Goal: Task Accomplishment & Management: Manage account settings

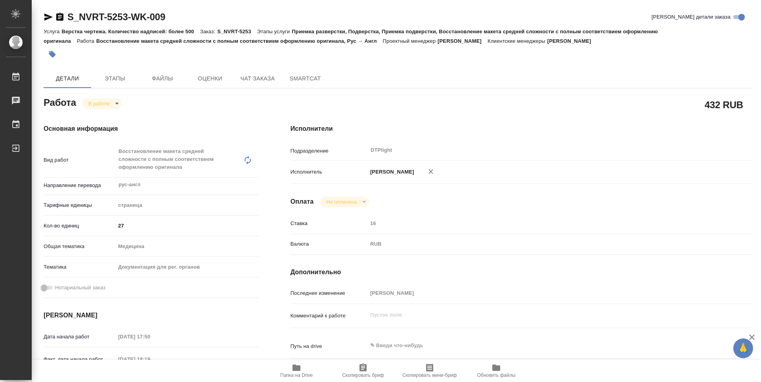
click at [59, 15] on icon "button" at bounding box center [59, 17] width 7 height 8
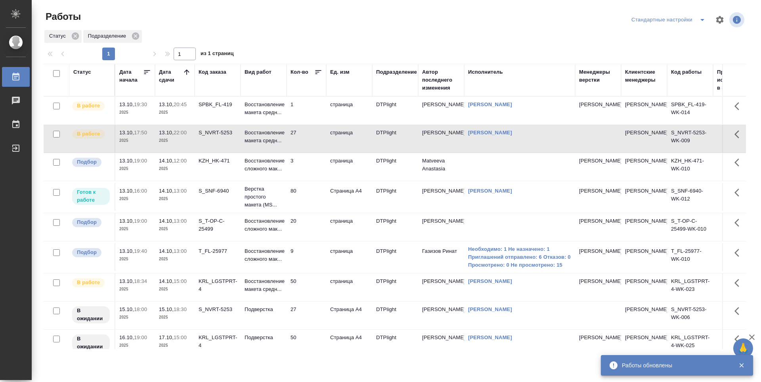
click at [315, 113] on td "1" at bounding box center [306, 111] width 40 height 28
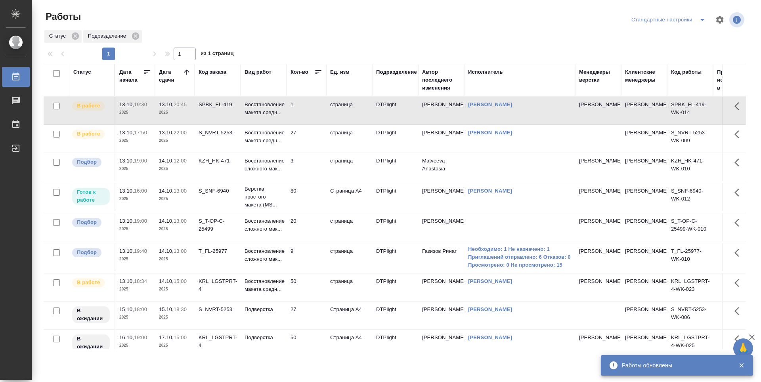
click at [315, 113] on td "1" at bounding box center [306, 111] width 40 height 28
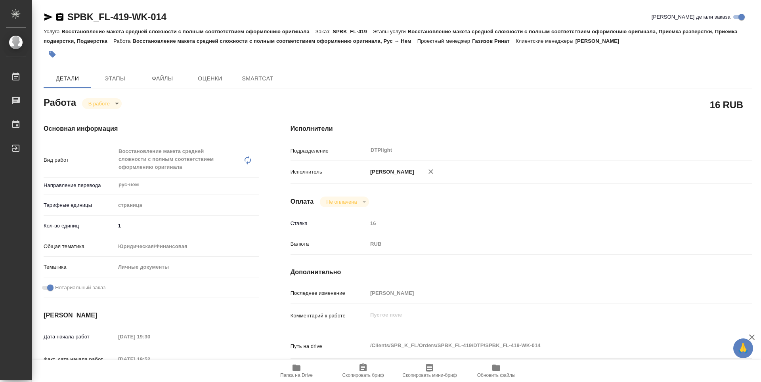
type textarea "x"
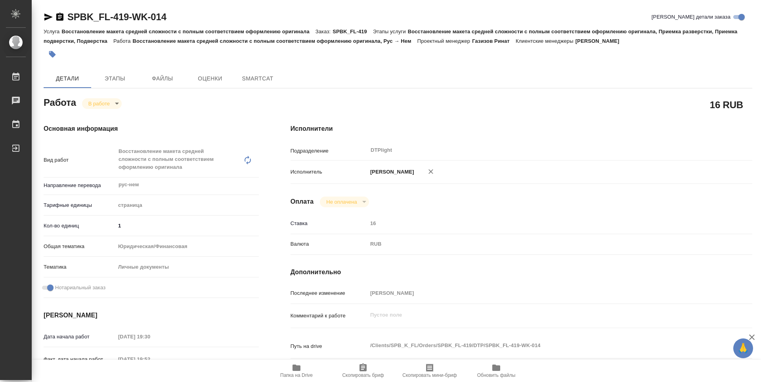
type textarea "x"
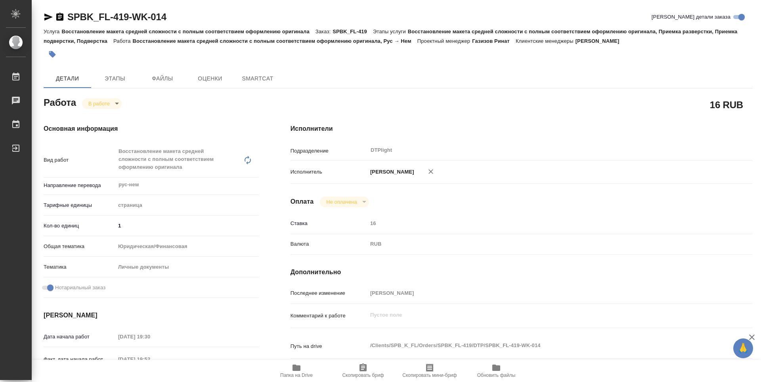
type textarea "x"
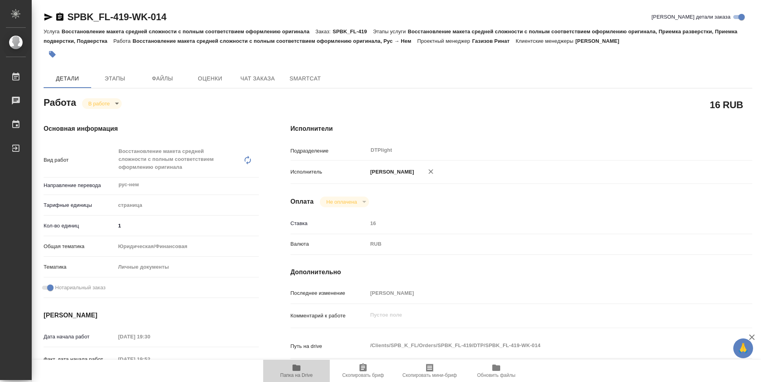
drag, startPoint x: 307, startPoint y: 374, endPoint x: 316, endPoint y: 367, distance: 11.6
click at [306, 374] on span "Папка на Drive" at bounding box center [296, 375] width 32 height 6
type textarea "x"
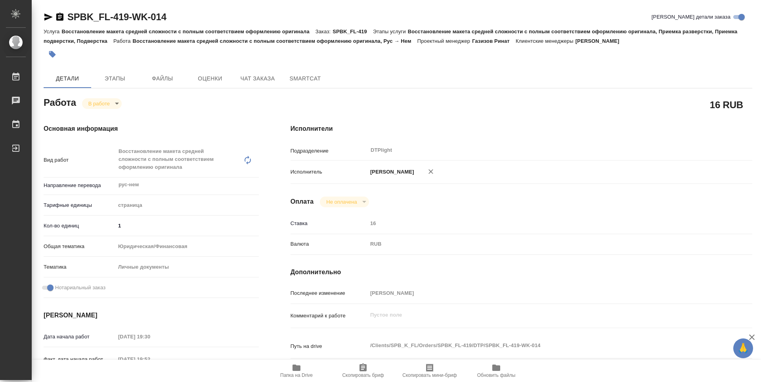
type textarea "x"
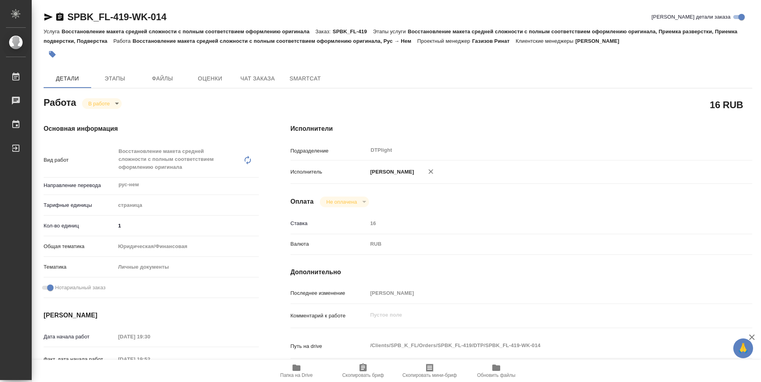
type textarea "x"
click at [62, 14] on icon "button" at bounding box center [59, 17] width 7 height 8
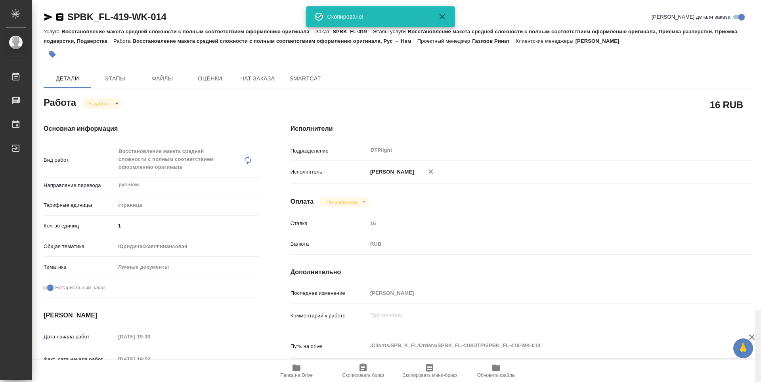
scroll to position [310, 0]
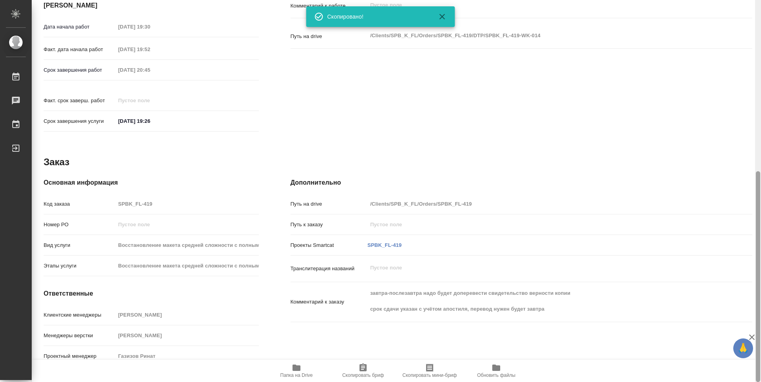
click at [760, 359] on div at bounding box center [758, 191] width 6 height 382
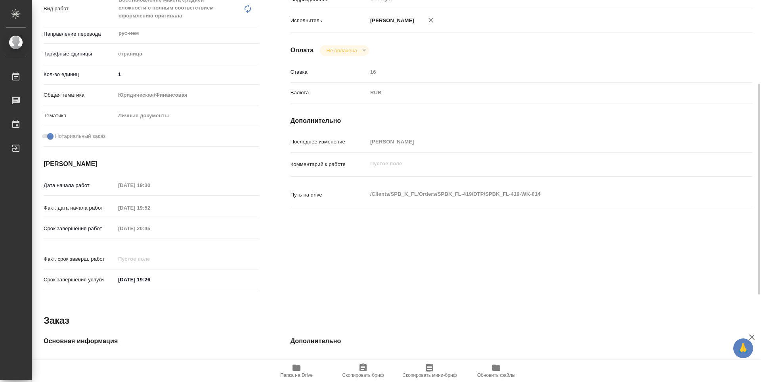
scroll to position [32, 0]
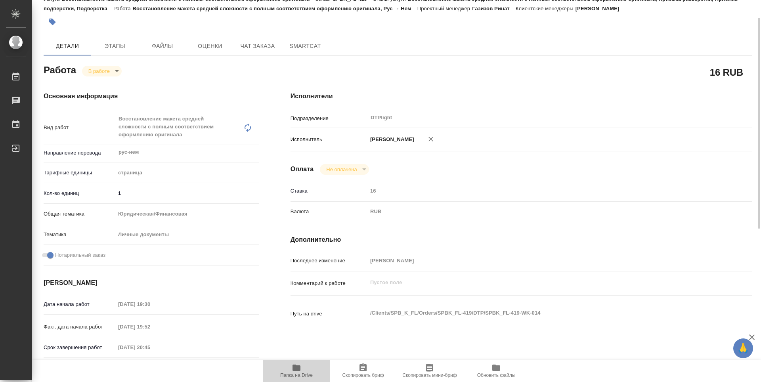
click at [302, 371] on span "Папка на Drive" at bounding box center [296, 370] width 57 height 15
click at [116, 55] on button "Этапы" at bounding box center [115, 45] width 48 height 19
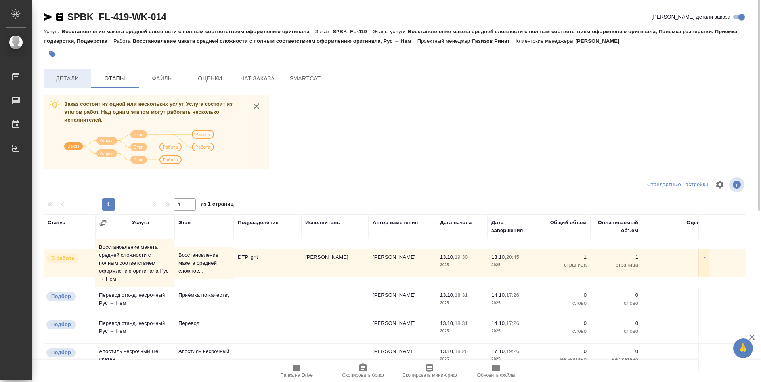
click at [77, 82] on span "Детали" at bounding box center [67, 79] width 38 height 10
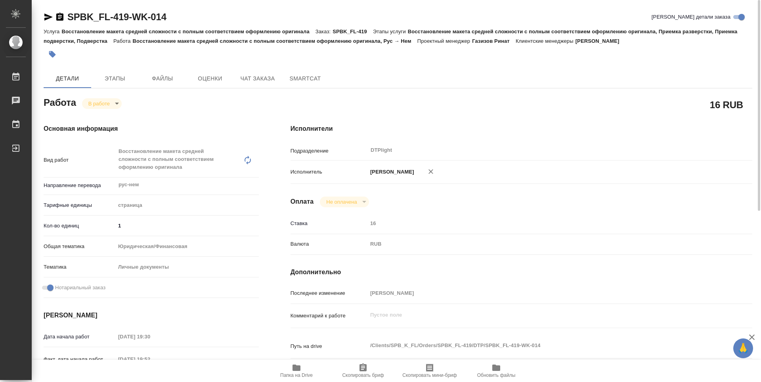
type textarea "x"
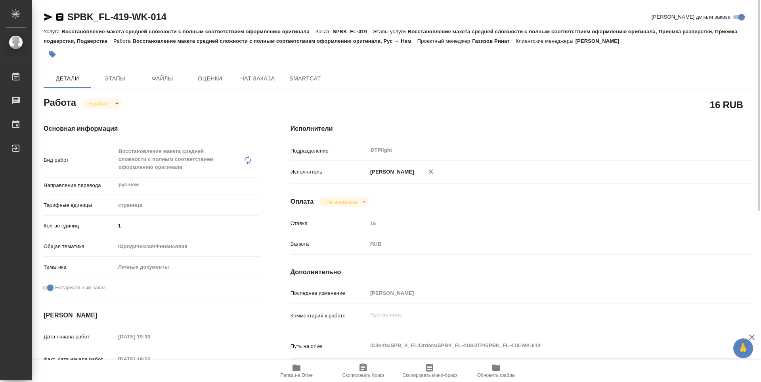
type textarea "x"
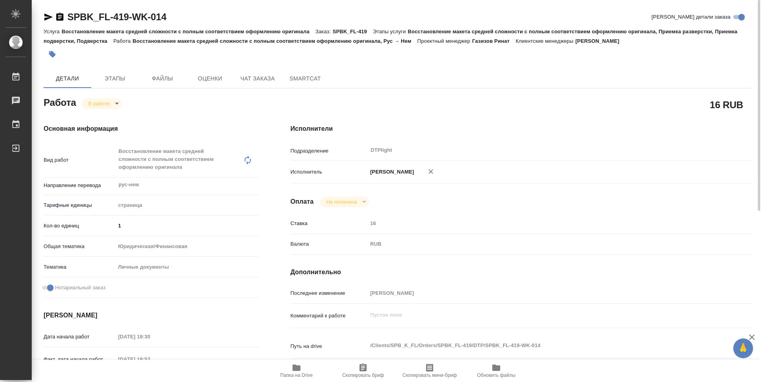
type textarea "x"
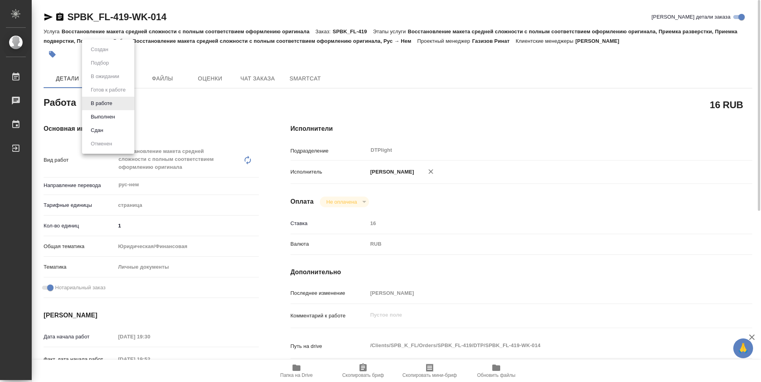
click at [114, 101] on body "🙏 .cls-1 fill:#fff; AWATERA Guselnikov Roman Работы 0 Чаты График Выйти SPBK_FL…" at bounding box center [380, 191] width 761 height 382
type textarea "x"
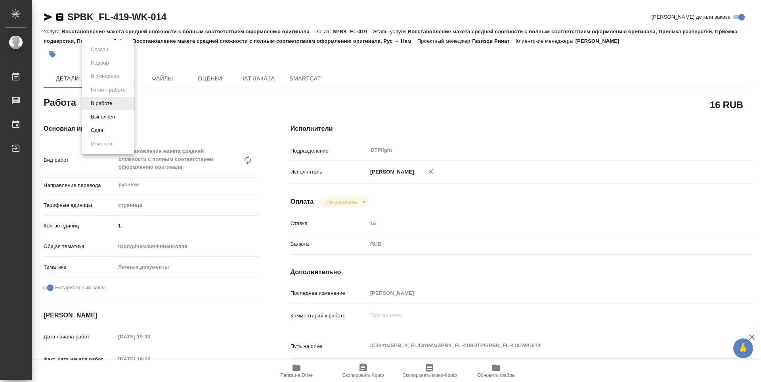
type textarea "x"
click at [110, 119] on button "Выполнен" at bounding box center [102, 117] width 29 height 9
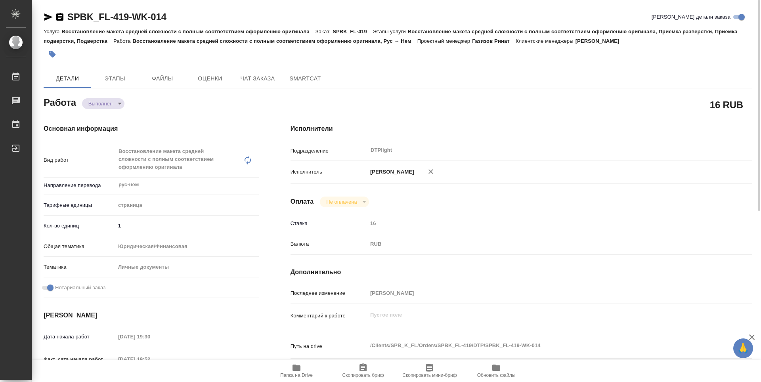
type textarea "x"
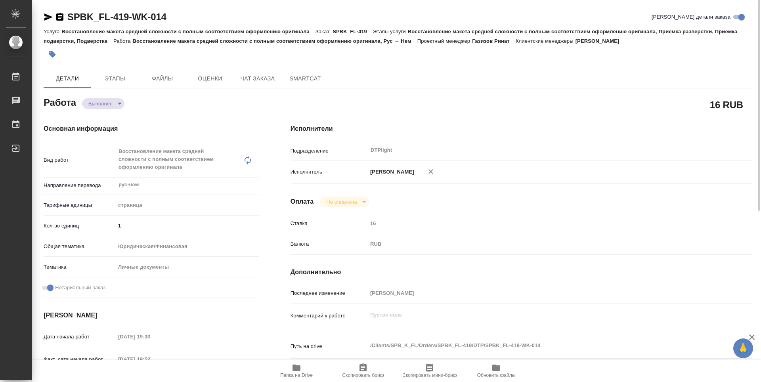
type textarea "x"
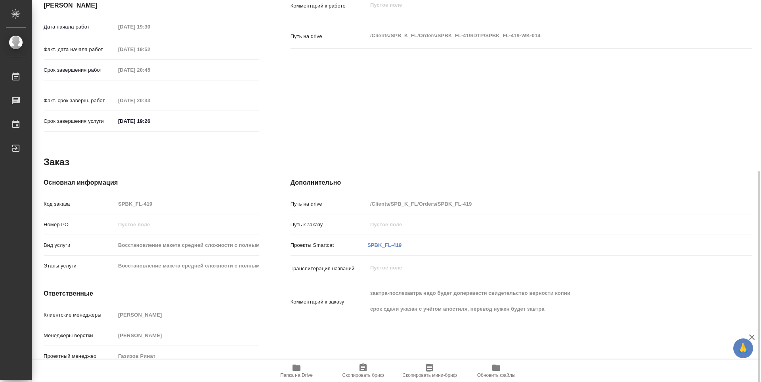
type textarea "x"
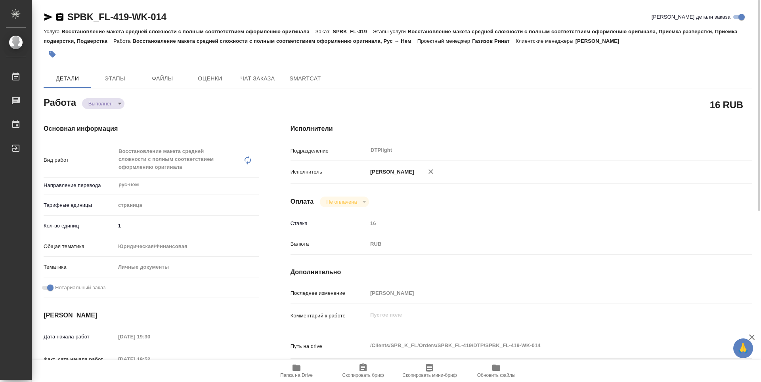
click at [61, 16] on icon "button" at bounding box center [59, 17] width 7 height 8
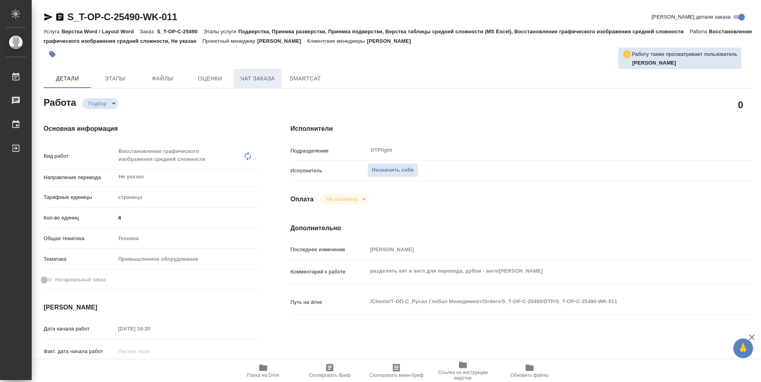
click at [271, 79] on span "Чат заказа" at bounding box center [258, 79] width 38 height 10
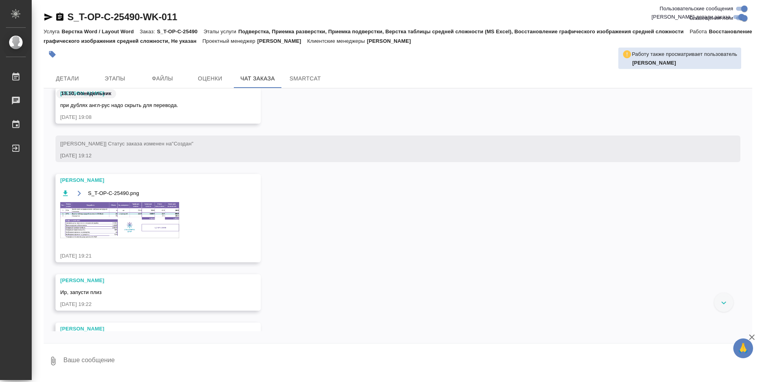
scroll to position [1559, 0]
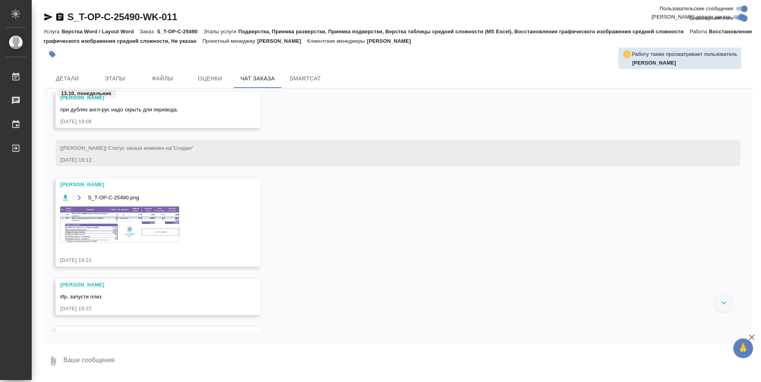
click at [113, 218] on img at bounding box center [119, 224] width 119 height 36
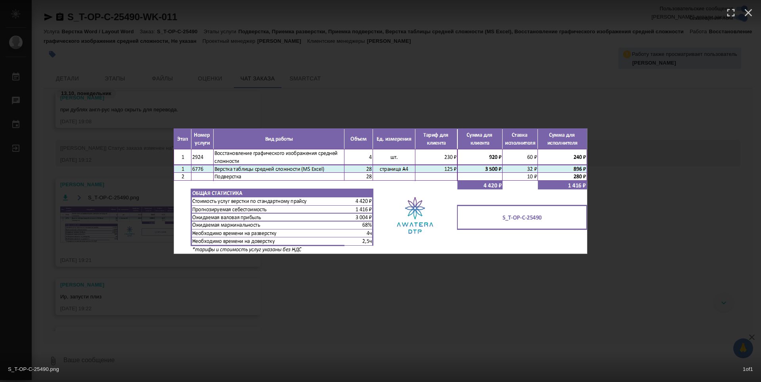
click at [340, 275] on div "S_T-OP-C-25490.png 1 of 1" at bounding box center [380, 191] width 761 height 382
